Goal: Transaction & Acquisition: Purchase product/service

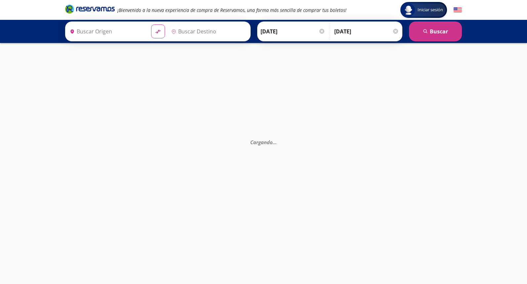
type input "[GEOGRAPHIC_DATA], [GEOGRAPHIC_DATA]"
type input "Colima, Colima"
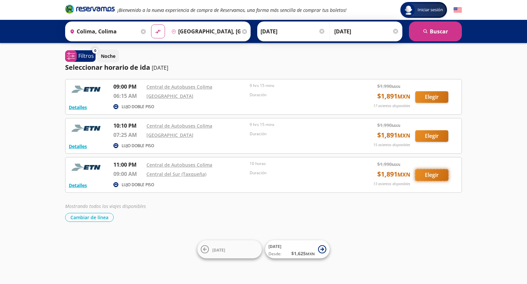
click at [438, 175] on button "Elegir" at bounding box center [432, 175] width 33 height 12
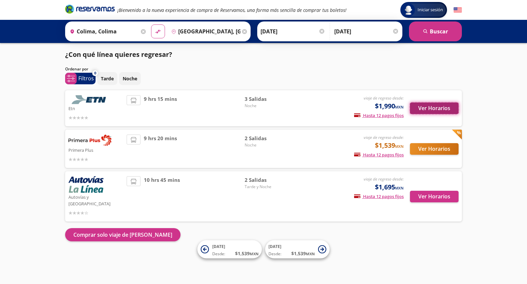
click at [443, 107] on button "Ver Horarios" at bounding box center [434, 109] width 49 height 12
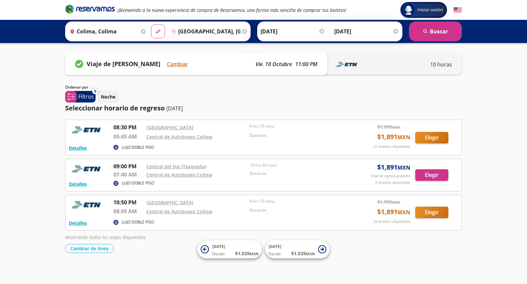
scroll to position [2, 0]
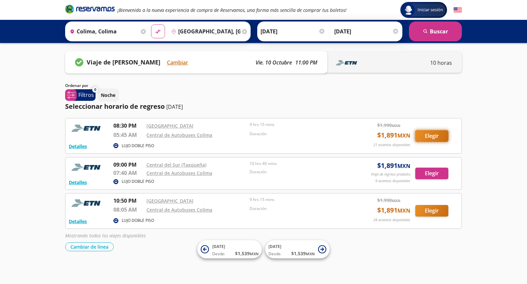
click at [433, 136] on button "Elegir" at bounding box center [432, 136] width 33 height 12
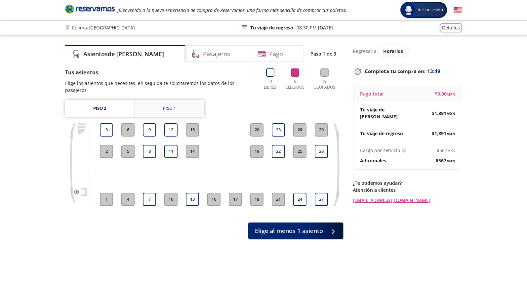
click at [181, 102] on link "Piso 1" at bounding box center [169, 108] width 69 height 17
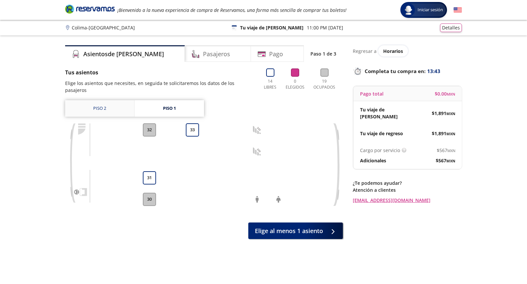
click at [104, 104] on link "Piso 2" at bounding box center [99, 108] width 69 height 17
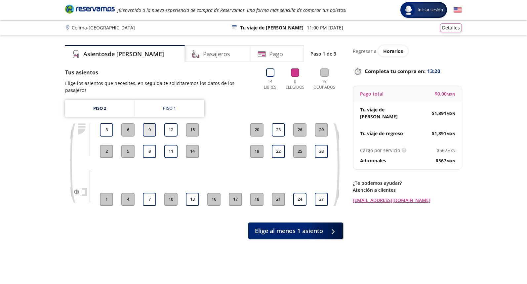
click at [151, 124] on button "9" at bounding box center [149, 129] width 13 height 13
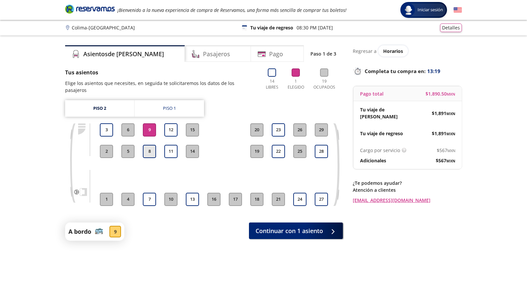
drag, startPoint x: 151, startPoint y: 146, endPoint x: 151, endPoint y: 151, distance: 5.0
click at [151, 146] on button "8" at bounding box center [149, 151] width 13 height 13
click at [151, 195] on button "7" at bounding box center [149, 199] width 13 height 13
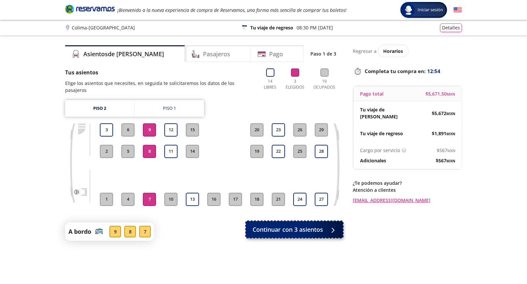
click at [305, 225] on span "Continuar con 3 asientos" at bounding box center [288, 229] width 70 height 9
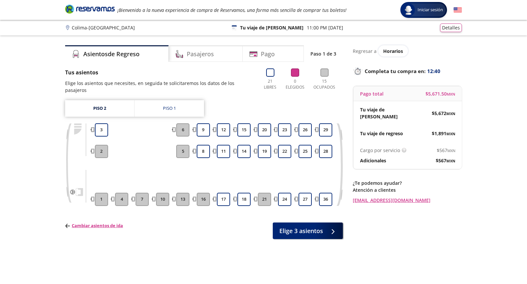
click at [429, 130] on div "$ 1,891 MXN" at bounding box center [432, 133] width 48 height 7
click at [171, 105] on div "Piso 1" at bounding box center [169, 108] width 13 height 7
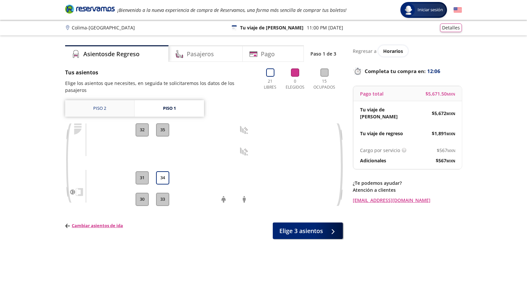
click at [103, 103] on link "Piso 2" at bounding box center [99, 108] width 69 height 17
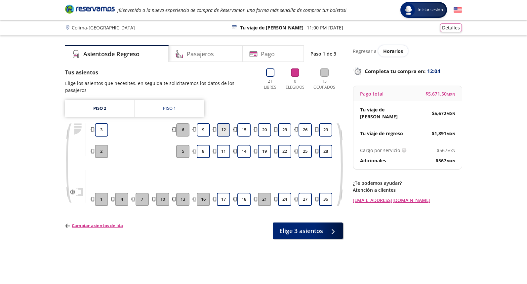
click at [227, 124] on button "12" at bounding box center [223, 129] width 13 height 13
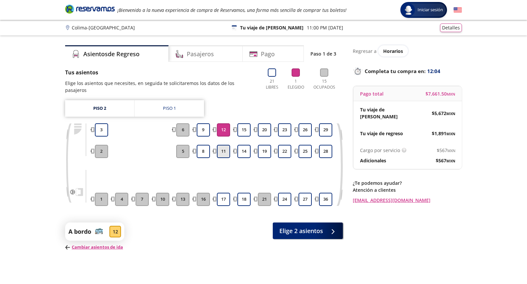
click at [226, 145] on button "11" at bounding box center [223, 151] width 13 height 13
click at [226, 194] on button "17" at bounding box center [223, 199] width 13 height 13
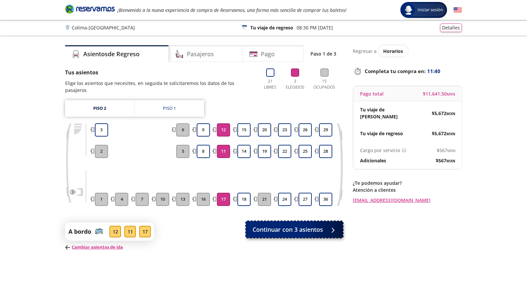
click at [304, 225] on span "Continuar con 3 asientos" at bounding box center [288, 229] width 70 height 9
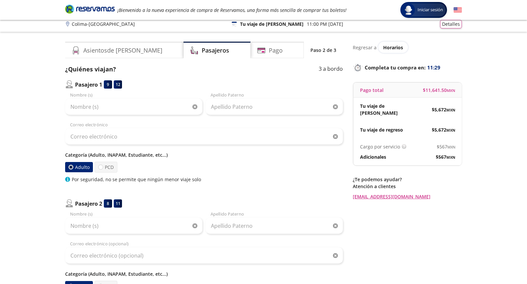
scroll to position [5, 0]
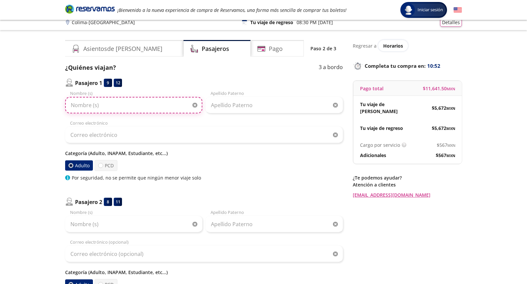
click at [132, 109] on input "Nombre (s)" at bounding box center [133, 105] width 137 height 17
type input "[PERSON_NAME]"
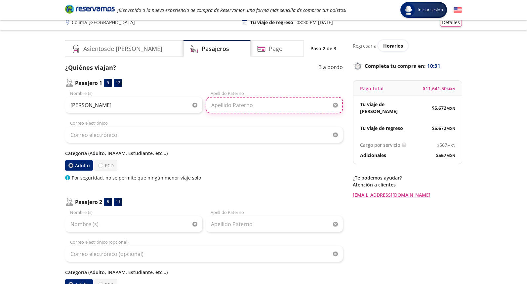
type input "[PERSON_NAME]"
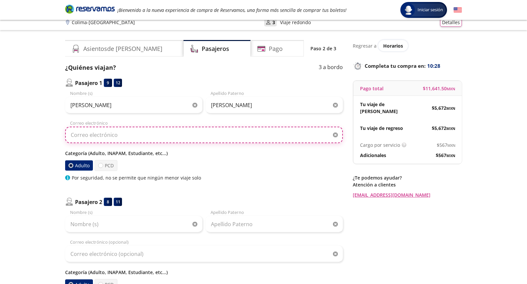
click at [141, 133] on input "Correo electrónico" at bounding box center [204, 135] width 278 height 17
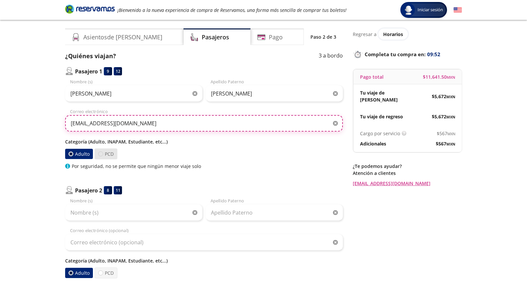
type input "[EMAIL_ADDRESS][DOMAIN_NAME]"
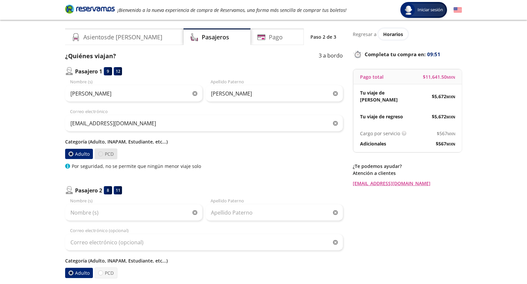
click at [102, 155] on div at bounding box center [100, 154] width 5 height 5
click at [102, 155] on input "PCD" at bounding box center [101, 154] width 4 height 4
radio input "true"
radio input "false"
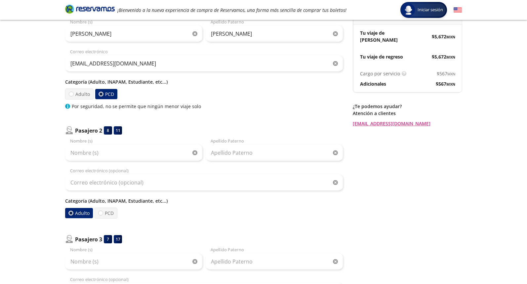
scroll to position [77, 0]
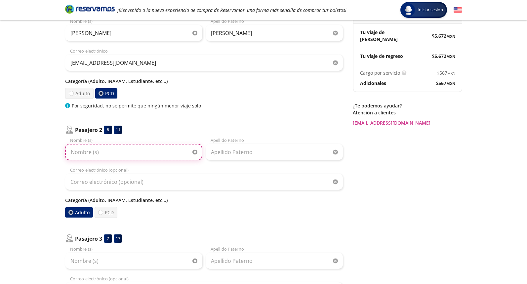
click at [136, 155] on input "Nombre (s)" at bounding box center [133, 152] width 137 height 17
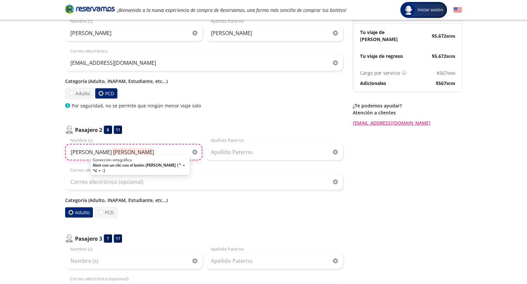
drag, startPoint x: 135, startPoint y: 153, endPoint x: 91, endPoint y: 152, distance: 44.4
click at [91, 152] on input "[PERSON_NAME] [PERSON_NAME]" at bounding box center [133, 152] width 137 height 17
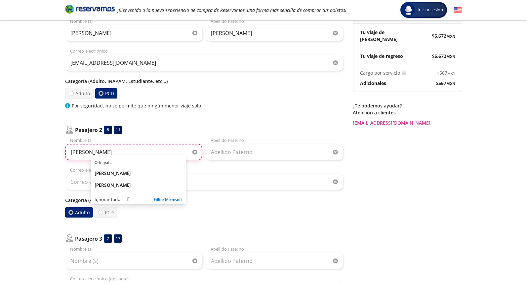
type input "[PERSON_NAME]"
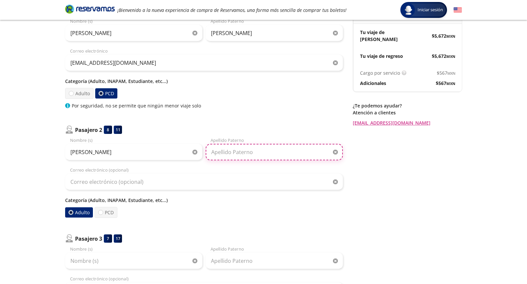
click at [218, 155] on input "Apellido Paterno" at bounding box center [274, 152] width 137 height 17
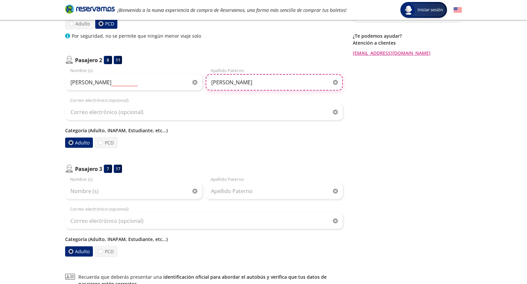
scroll to position [148, 0]
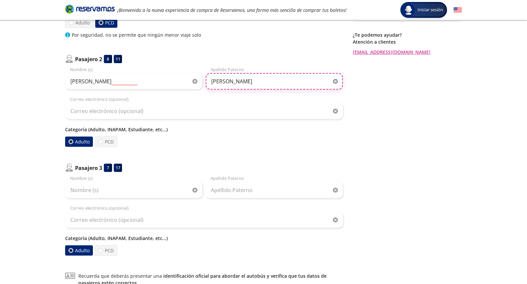
type input "[PERSON_NAME]"
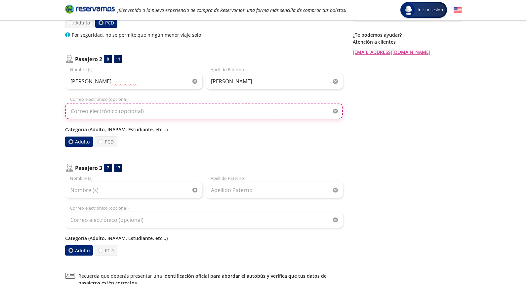
click at [116, 113] on input "Correo electrónico (opcional)" at bounding box center [204, 111] width 278 height 17
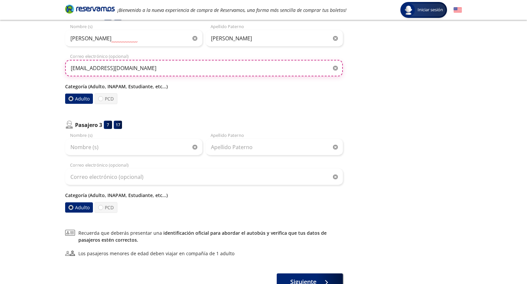
scroll to position [192, 0]
type input "[EMAIL_ADDRESS][DOMAIN_NAME]"
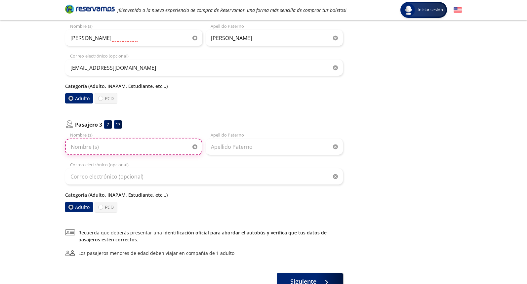
click at [112, 147] on input "Nombre (s)" at bounding box center [133, 147] width 137 height 17
type input "[PERSON_NAME]"
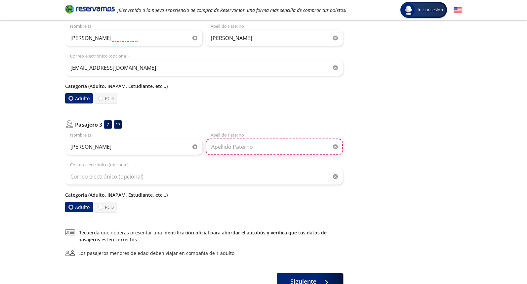
click at [230, 151] on input "Apellido Paterno" at bounding box center [274, 147] width 137 height 17
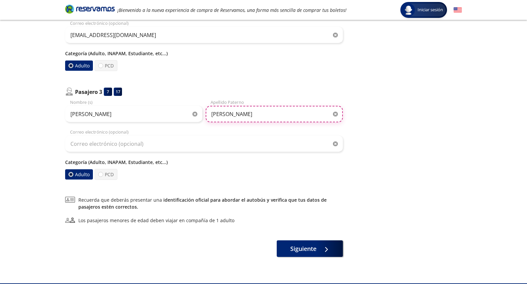
scroll to position [240, 0]
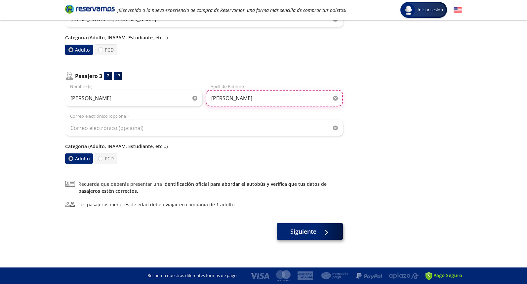
type input "[PERSON_NAME]"
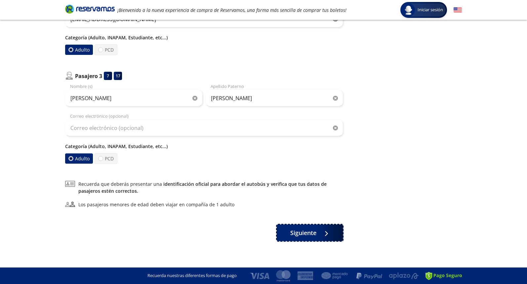
click at [308, 233] on span "Siguiente" at bounding box center [304, 233] width 26 height 9
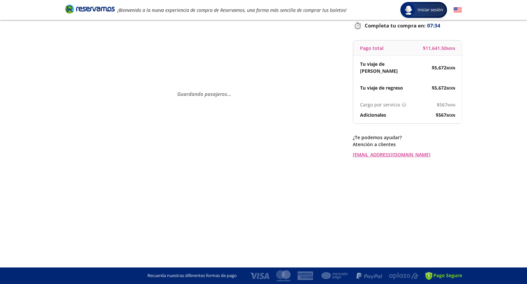
scroll to position [0, 0]
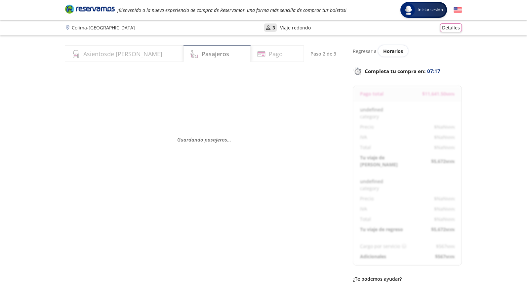
select select "MX"
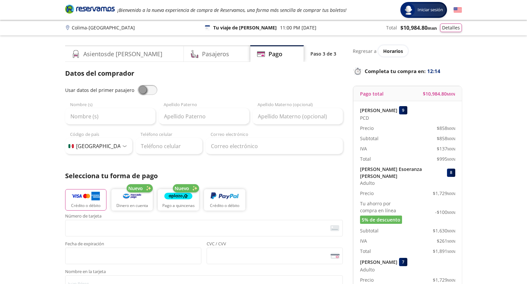
scroll to position [2, 0]
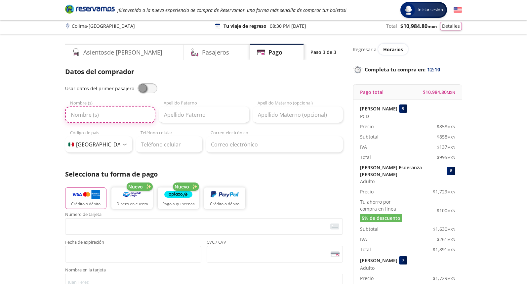
click at [113, 117] on input "Nombre (s)" at bounding box center [110, 115] width 90 height 17
type input "[PERSON_NAME]"
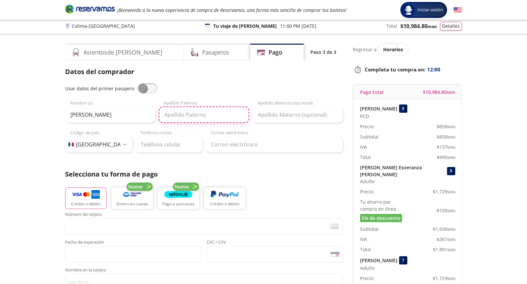
click at [181, 118] on input "Apellido Paterno" at bounding box center [204, 115] width 90 height 17
type input "[PERSON_NAME]"
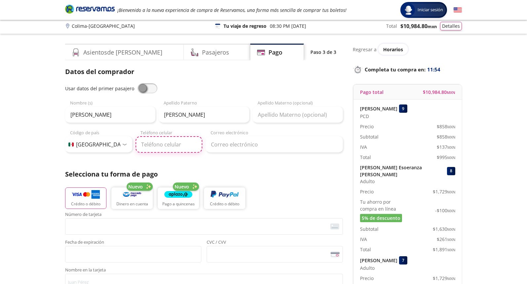
click at [156, 148] on input "Teléfono celular" at bounding box center [169, 144] width 67 height 17
type input "[PHONE_NUMBER]"
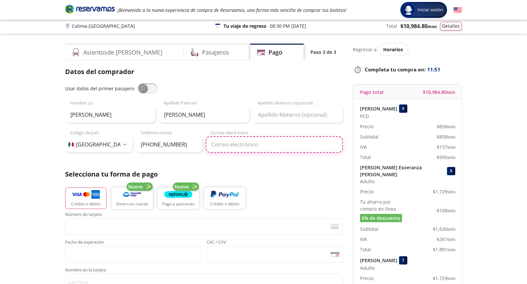
click at [235, 146] on input "Correo electrónico" at bounding box center [274, 144] width 137 height 17
type input "[EMAIL_ADDRESS][DOMAIN_NAME]"
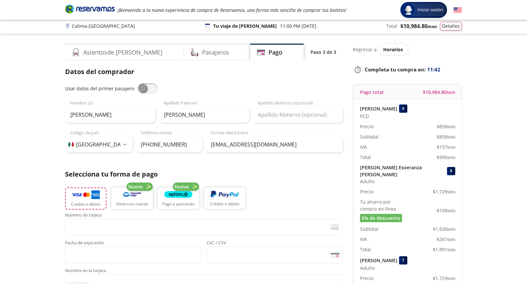
click at [90, 197] on img "button" at bounding box center [86, 195] width 28 height 10
click at [82, 199] on img "button" at bounding box center [86, 195] width 28 height 10
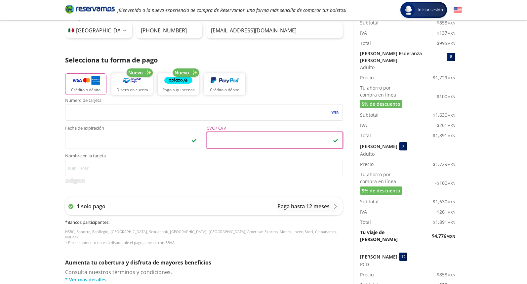
scroll to position [118, 0]
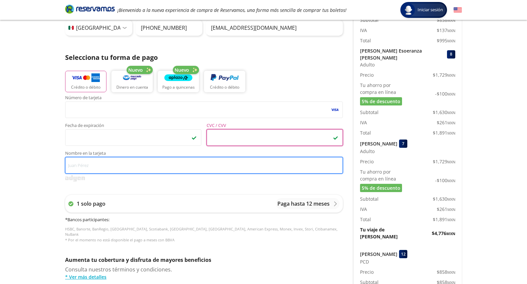
click at [97, 165] on input "Nombre en la tarjeta" at bounding box center [204, 165] width 278 height 17
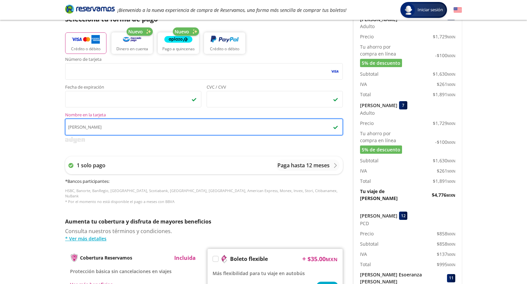
scroll to position [158, 0]
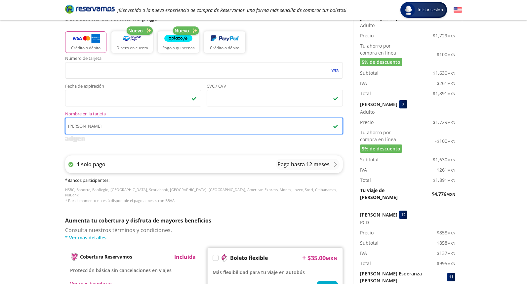
type input "[PERSON_NAME]"
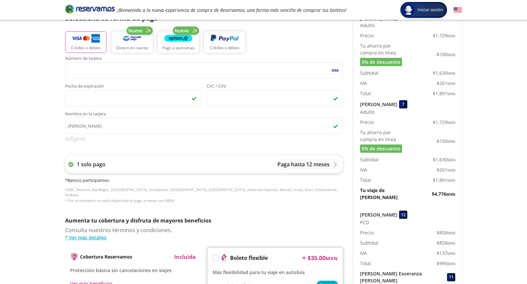
click at [284, 167] on p "Paga hasta 12 meses" at bounding box center [304, 164] width 52 height 8
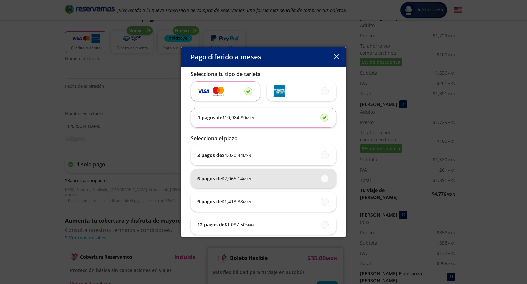
click at [287, 177] on div "6 pagos de $ 2,065.14 MXN" at bounding box center [264, 179] width 132 height 20
click at [321, 177] on input "6 pagos de $ 2,065.14 MXN" at bounding box center [323, 178] width 4 height 4
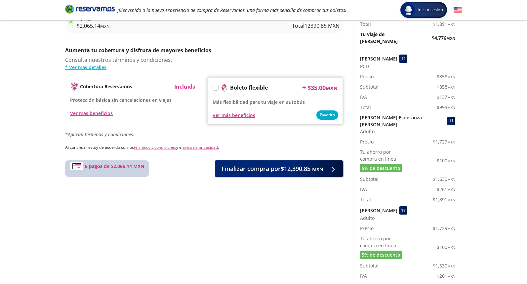
scroll to position [324, 0]
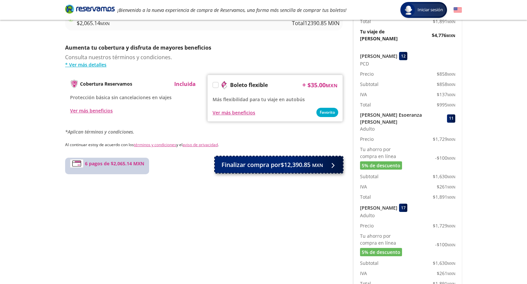
click at [274, 165] on span "Finalizar compra por $12,390.85 MXN" at bounding box center [273, 164] width 102 height 9
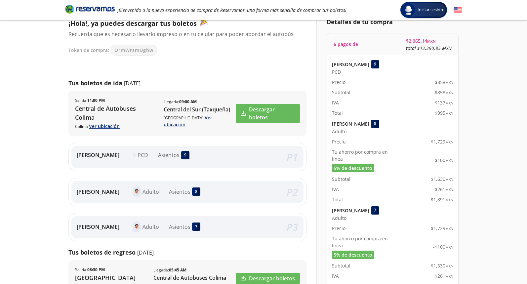
scroll to position [49, 0]
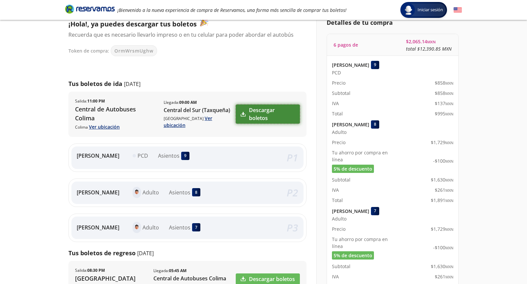
click at [277, 111] on link "Descargar boletos" at bounding box center [268, 114] width 64 height 19
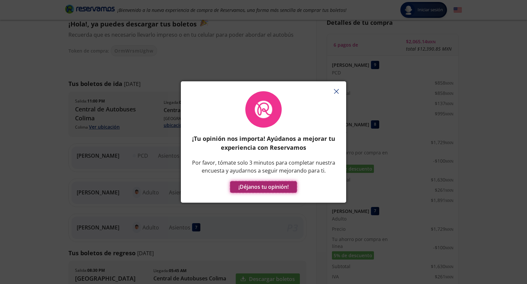
click at [274, 188] on button "¡Déjanos tu opinión!" at bounding box center [263, 187] width 67 height 12
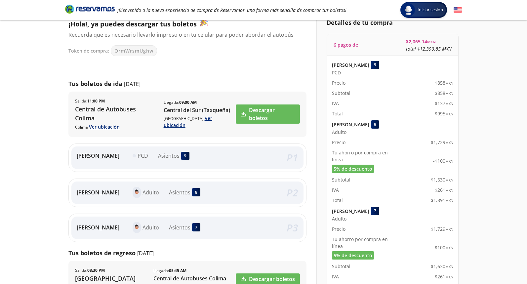
click at [257, 59] on div "¡Hola!, ya puedes descargar tus boletos Recuerda que es necesario llevarlo impr…" at bounding box center [187, 239] width 238 height 442
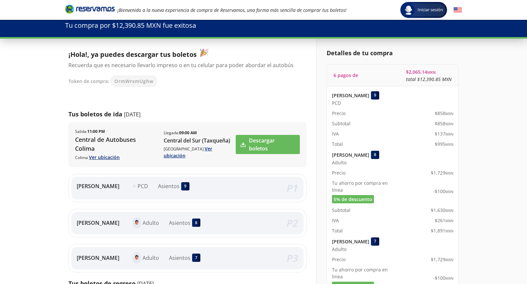
scroll to position [0, 0]
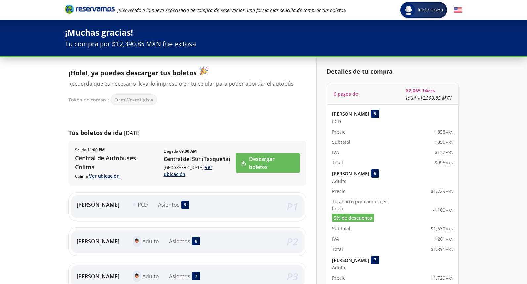
click at [178, 51] on div "¡Muchas gracias! Tu compra por $12,390.85 MXN fue exitosa" at bounding box center [263, 38] width 527 height 36
